Goal: Use online tool/utility: Utilize a website feature to perform a specific function

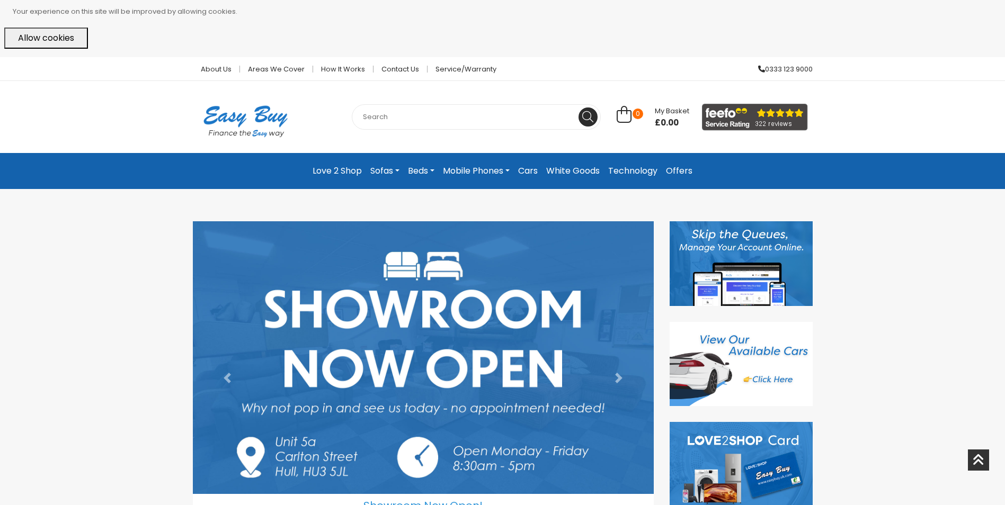
scroll to position [212, 0]
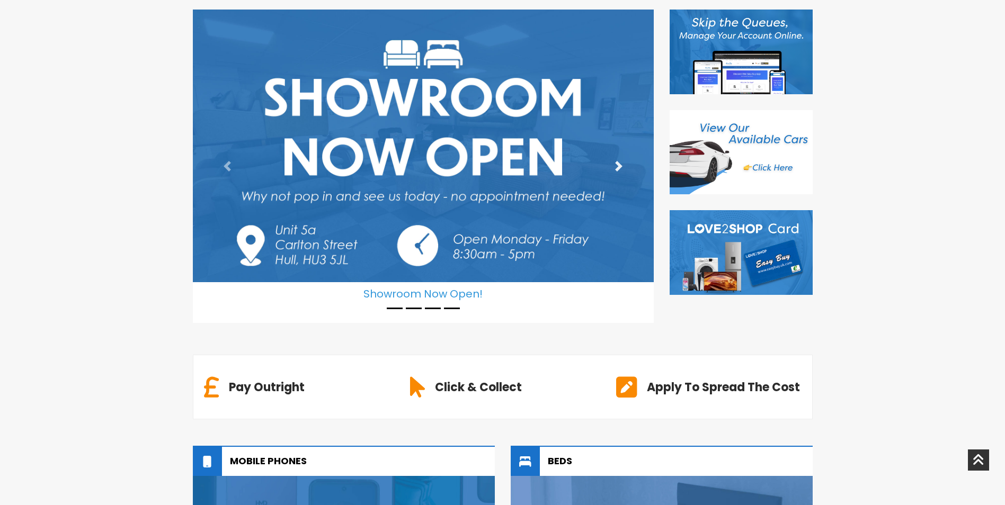
click at [619, 161] on span at bounding box center [618, 166] width 11 height 11
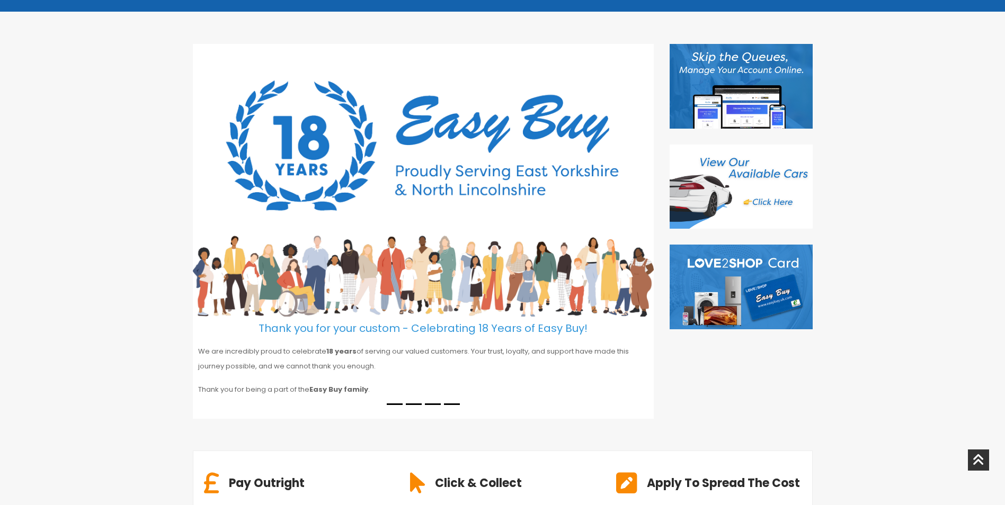
scroll to position [159, 0]
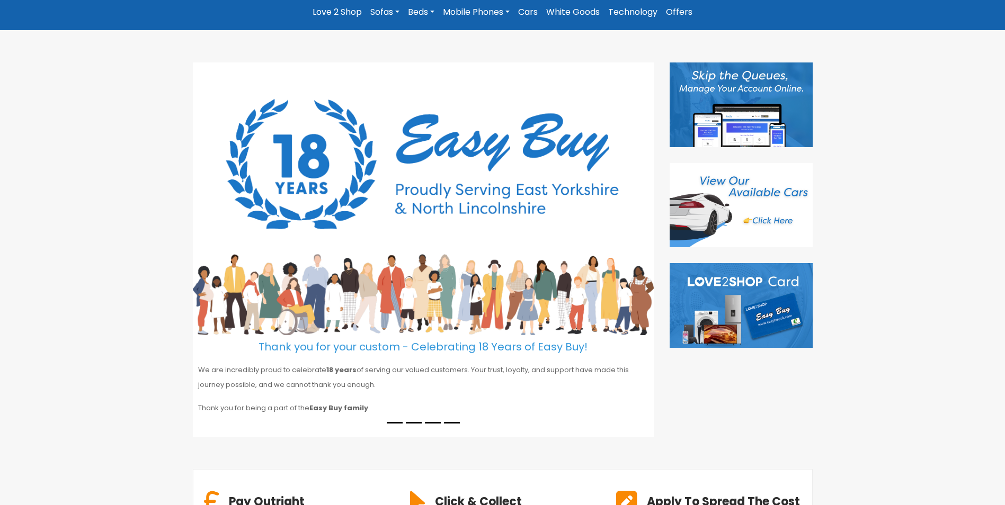
click at [429, 422] on li at bounding box center [433, 423] width 16 height 2
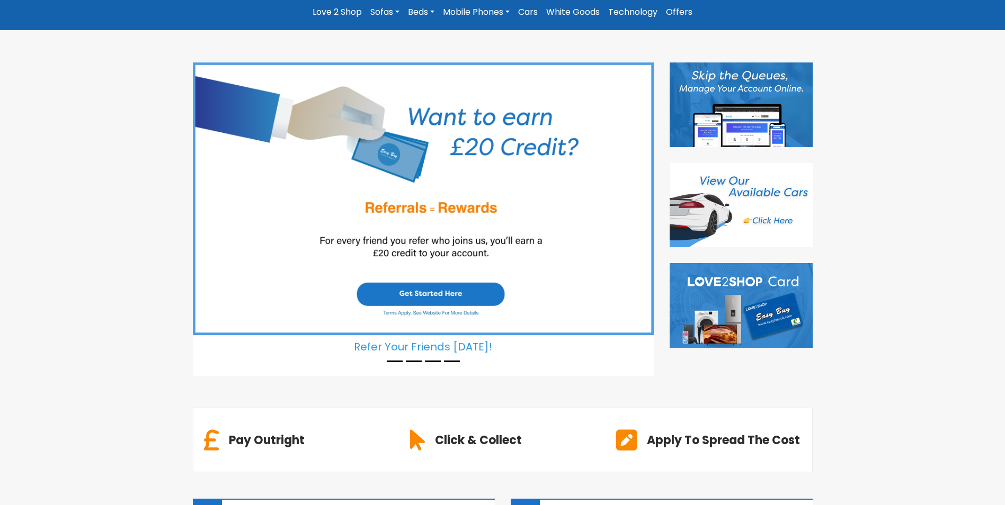
click at [453, 361] on li at bounding box center [452, 362] width 16 height 2
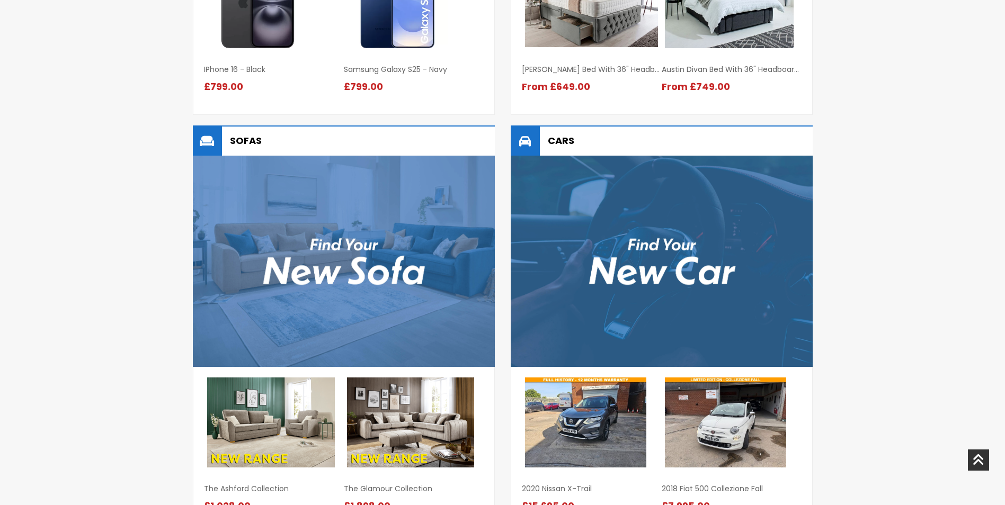
scroll to position [1059, 0]
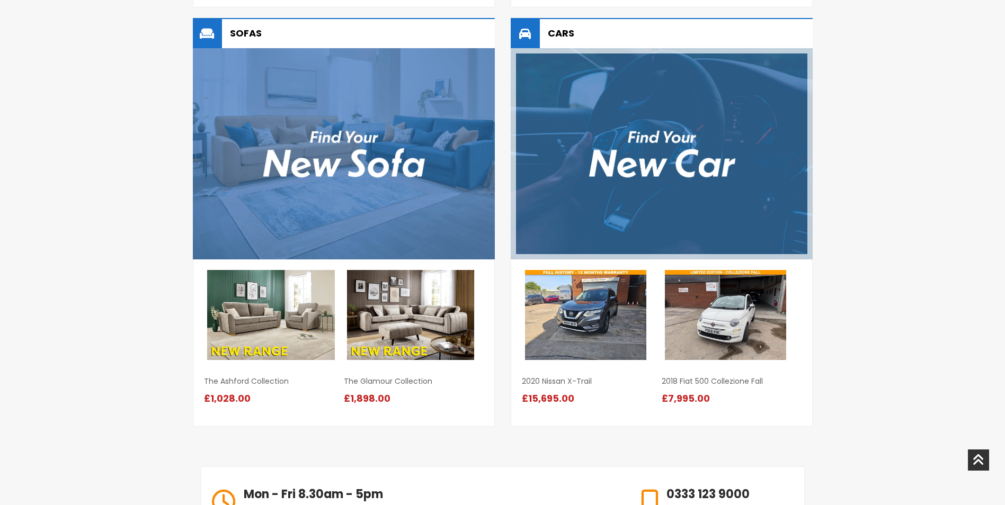
click at [786, 168] on img at bounding box center [662, 153] width 302 height 211
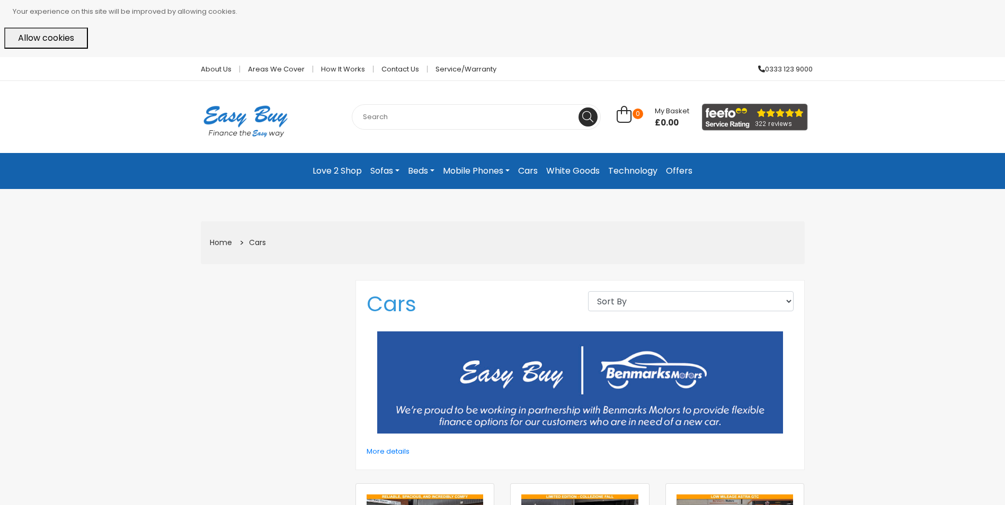
drag, startPoint x: 347, startPoint y: 169, endPoint x: 352, endPoint y: 175, distance: 8.3
click at [347, 169] on link "Love 2 Shop" at bounding box center [337, 171] width 58 height 19
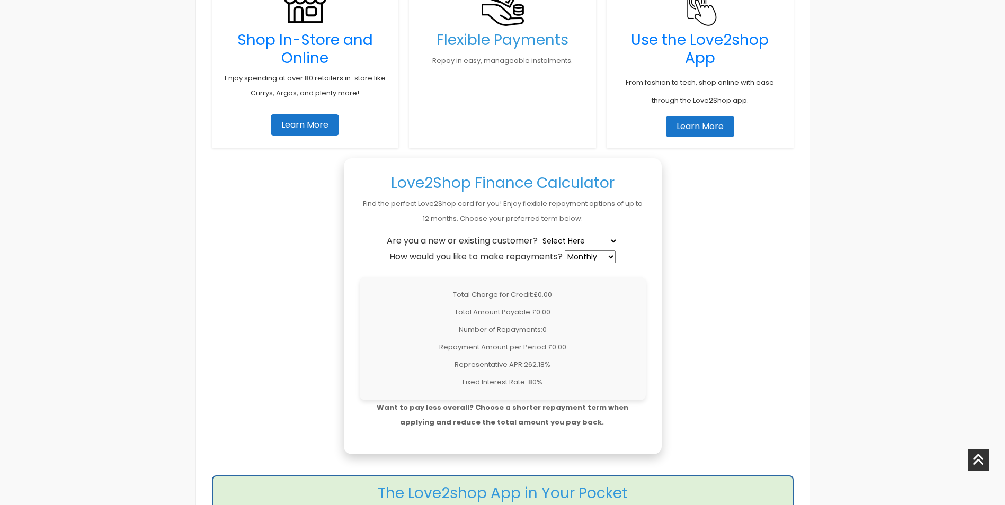
scroll to position [848, 0]
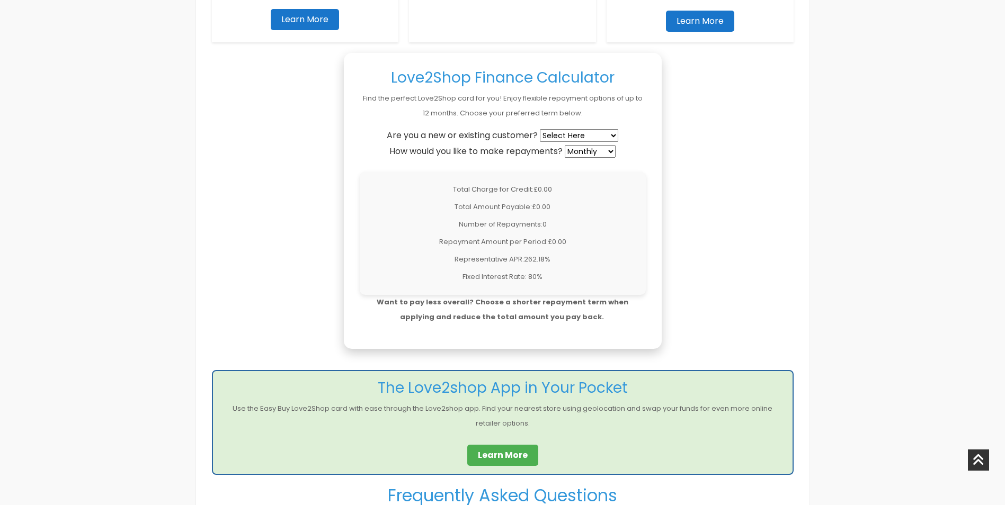
click at [613, 132] on select "Select Here New Customer Existing Customer" at bounding box center [579, 135] width 78 height 13
select select "new"
click at [541, 129] on select "Select Here New Customer Existing Customer" at bounding box center [579, 135] width 78 height 13
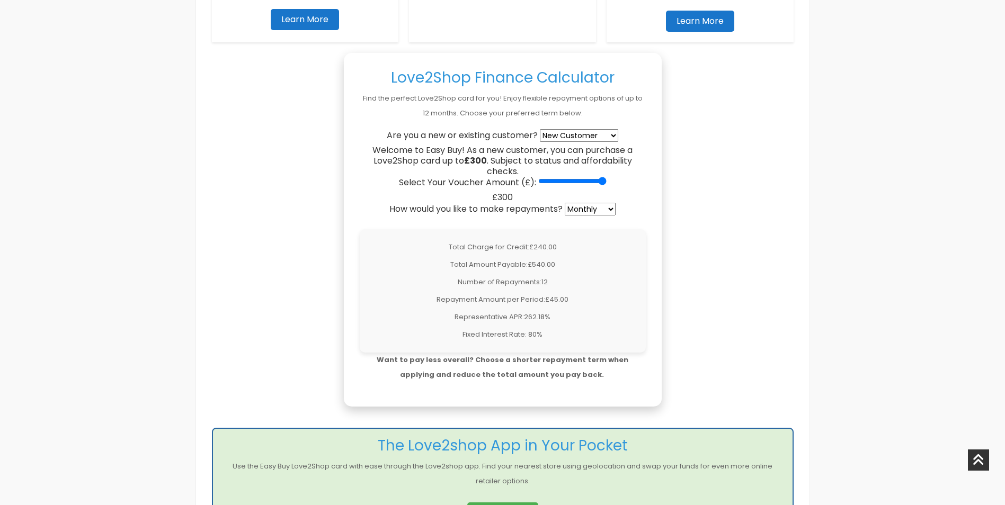
drag, startPoint x: 545, startPoint y: 182, endPoint x: 605, endPoint y: 181, distance: 60.4
type input "300"
click at [605, 181] on input "Select Your Voucher Amount (£):" at bounding box center [572, 181] width 68 height 8
click at [613, 135] on select "Select Here New Customer Existing Customer" at bounding box center [579, 135] width 78 height 13
select select "existing"
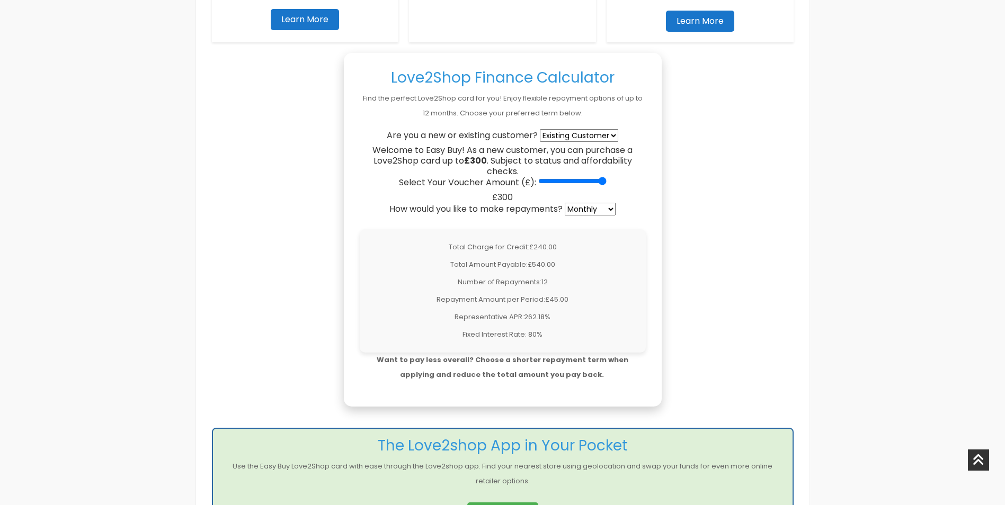
click at [541, 129] on select "Select Here New Customer Existing Customer" at bounding box center [579, 135] width 78 height 13
drag, startPoint x: 543, startPoint y: 182, endPoint x: 606, endPoint y: 184, distance: 62.5
type input "800"
click at [606, 184] on input "Select Your Voucher Amount (£):" at bounding box center [572, 181] width 68 height 8
click at [599, 211] on select "Weekly Fortnightly 4-Weekly Monthly" at bounding box center [590, 209] width 51 height 13
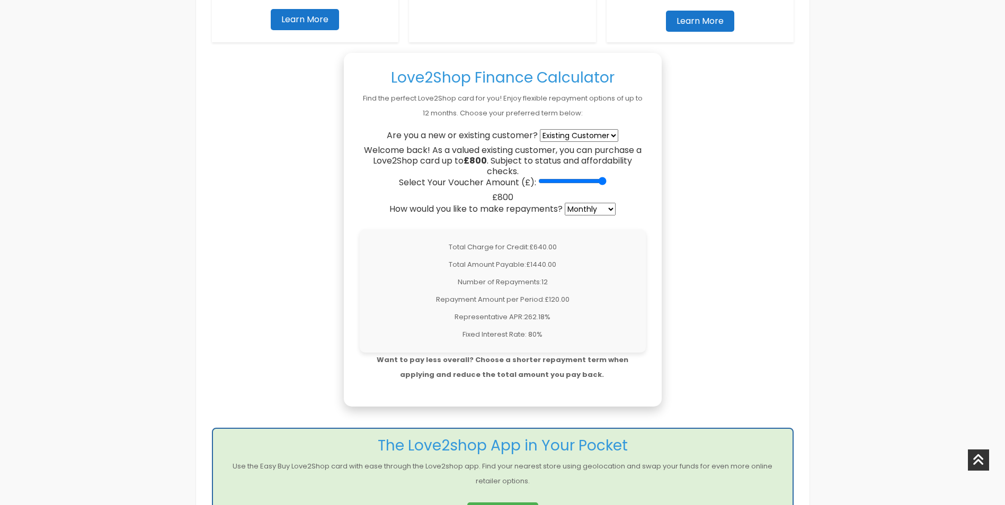
select select "weekly"
click at [566, 203] on select "Weekly Fortnightly 4-Weekly Monthly" at bounding box center [590, 209] width 51 height 13
click at [646, 280] on section "Love2Shop Finance Calculator Find the perfect Love2Shop card for you! Enjoy fle…" at bounding box center [503, 230] width 318 height 354
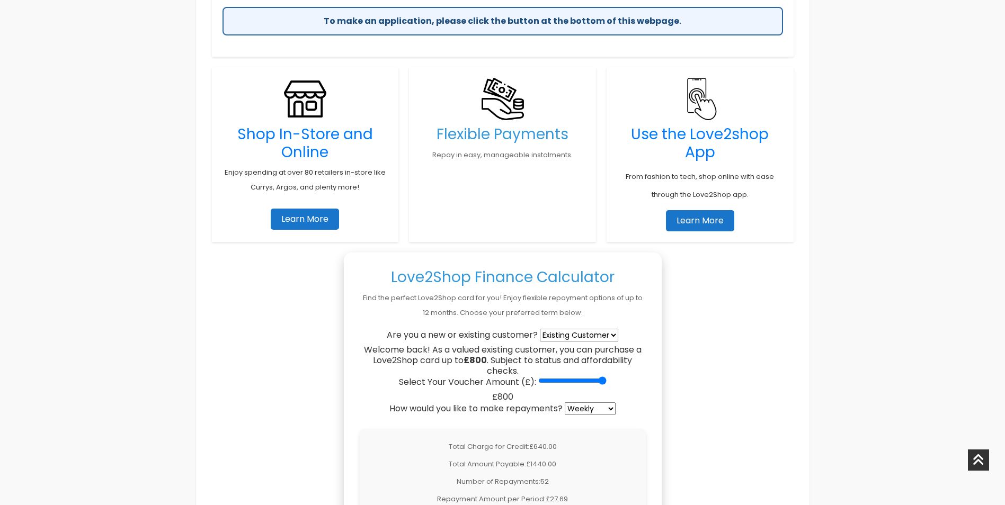
scroll to position [636, 0]
